Goal: Navigation & Orientation: Find specific page/section

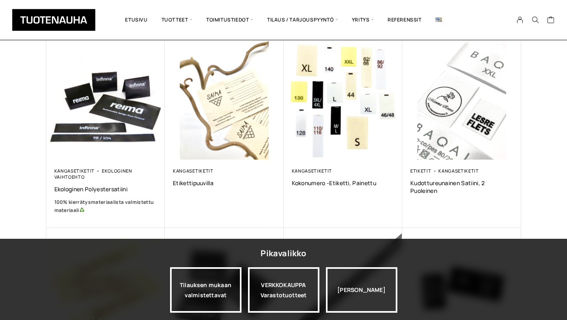
scroll to position [68, 0]
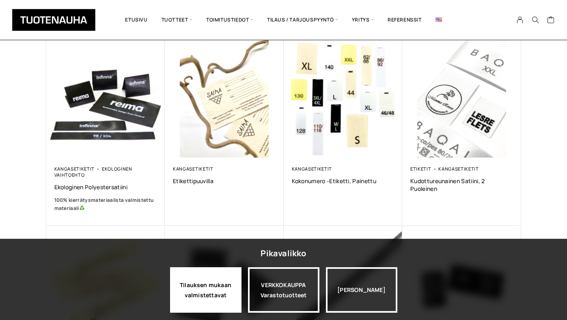
click at [212, 293] on div "Tilauksen mukaan valmistettavat" at bounding box center [205, 289] width 71 height 45
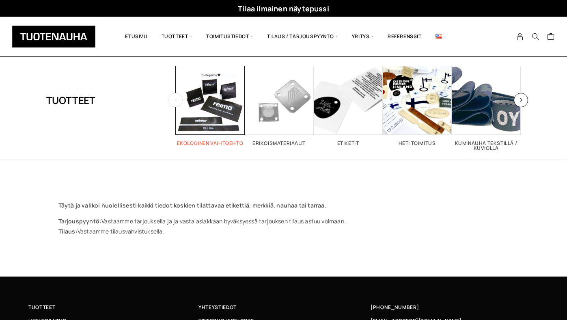
click at [212, 112] on span "Visit product category Ekologinen vaihtoehto" at bounding box center [210, 100] width 69 height 69
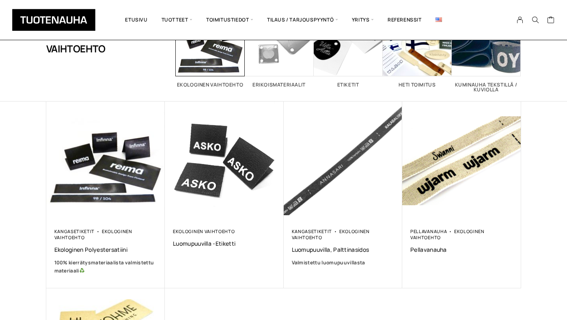
scroll to position [83, 0]
